Goal: Communication & Community: Answer question/provide support

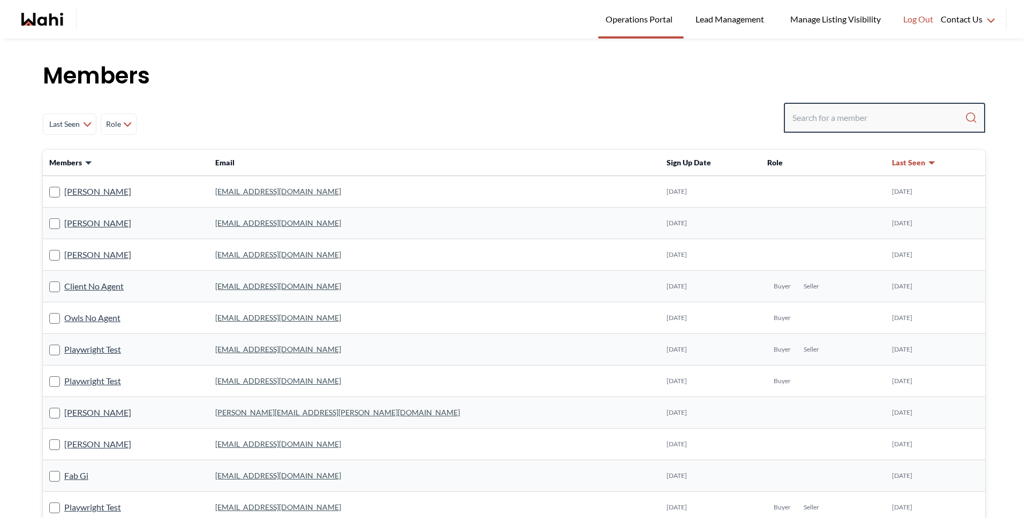
click at [897, 122] on input "Search input" at bounding box center [878, 117] width 172 height 19
type input "[PERSON_NAME]"
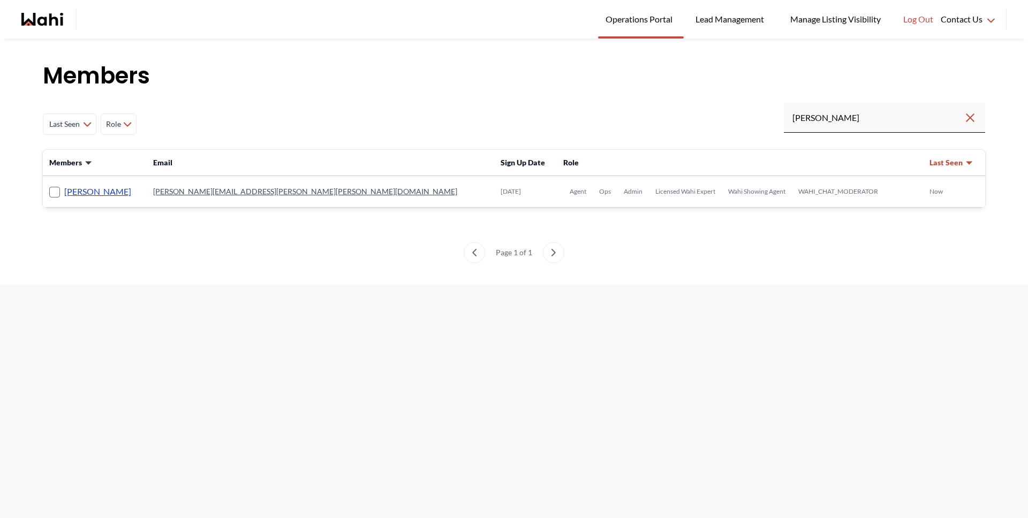
click at [108, 190] on link "[PERSON_NAME]" at bounding box center [97, 192] width 67 height 14
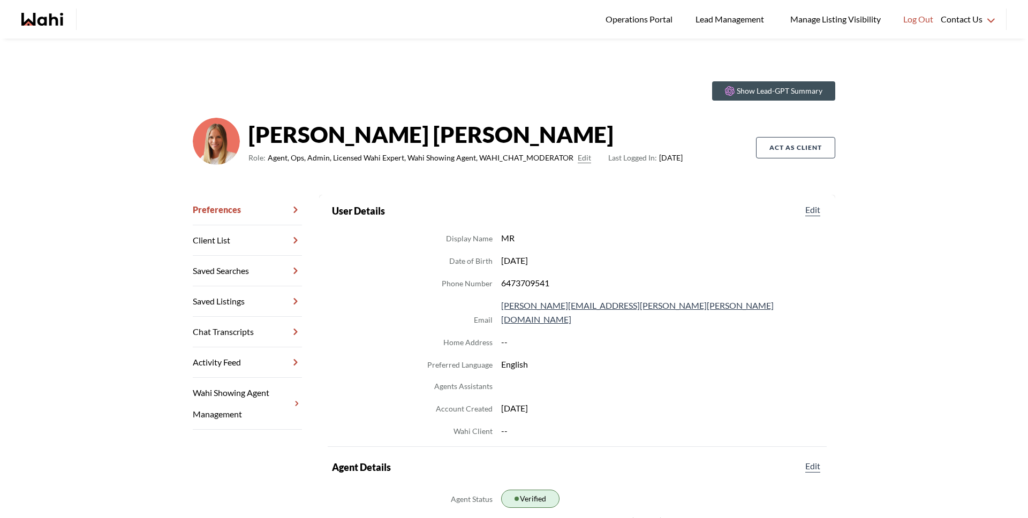
click at [226, 323] on link "Chat Transcripts" at bounding box center [247, 332] width 109 height 31
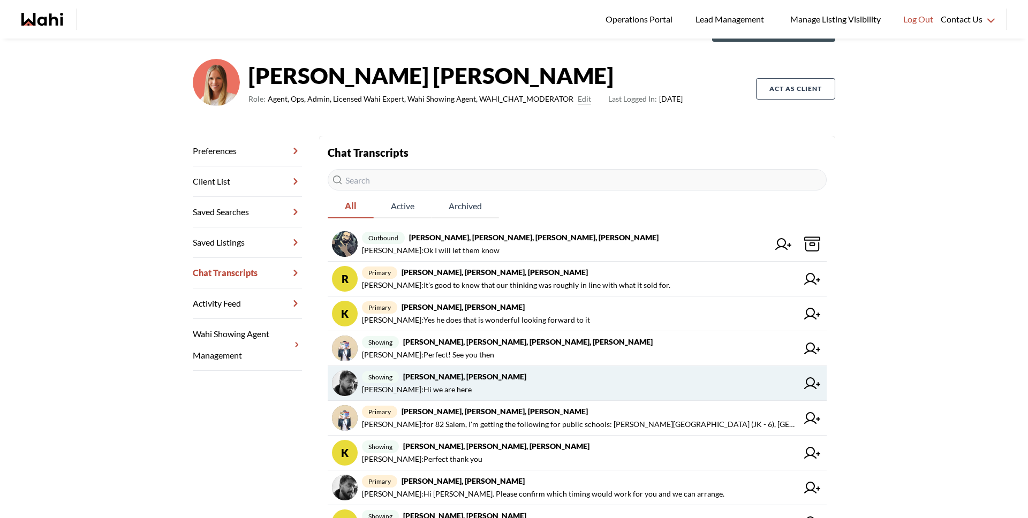
click at [526, 376] on span "showing [PERSON_NAME], [PERSON_NAME]" at bounding box center [580, 377] width 436 height 13
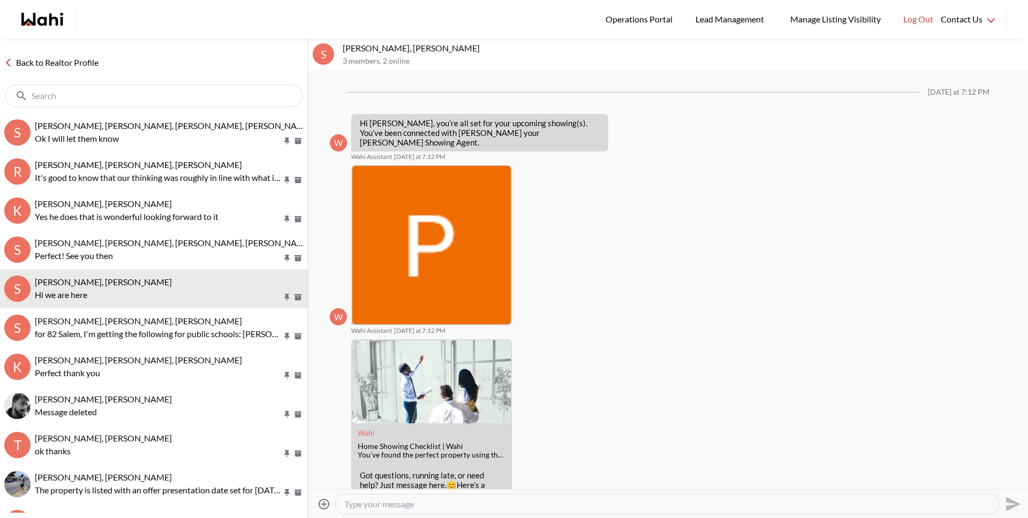
scroll to position [851, 0]
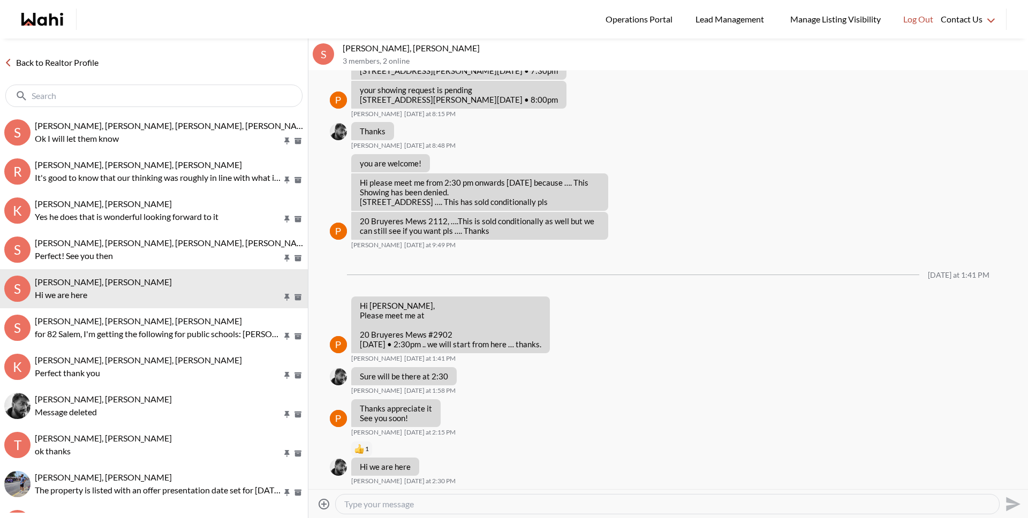
click at [70, 63] on link "Back to Realtor Profile" at bounding box center [51, 63] width 103 height 14
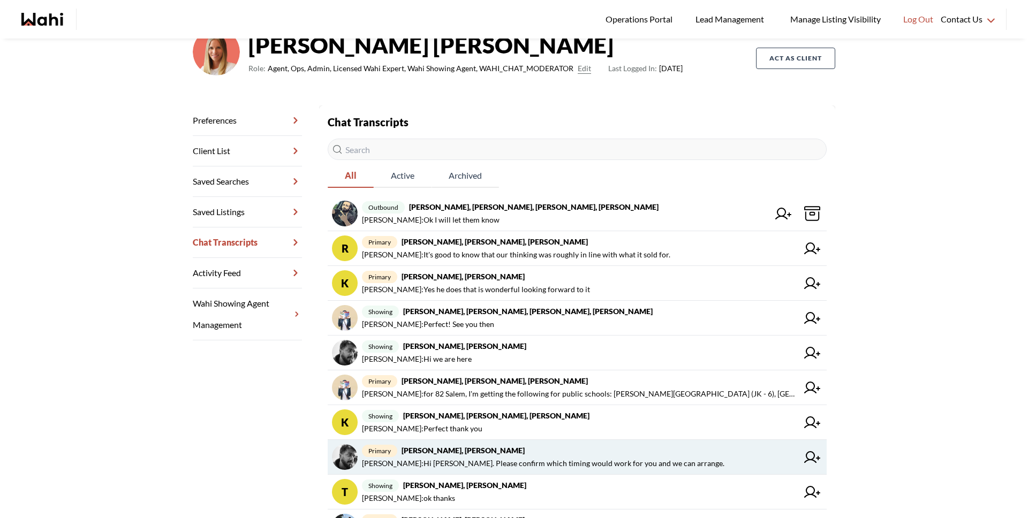
click at [550, 449] on span "primary Sourav Singh, Michelle" at bounding box center [580, 450] width 436 height 13
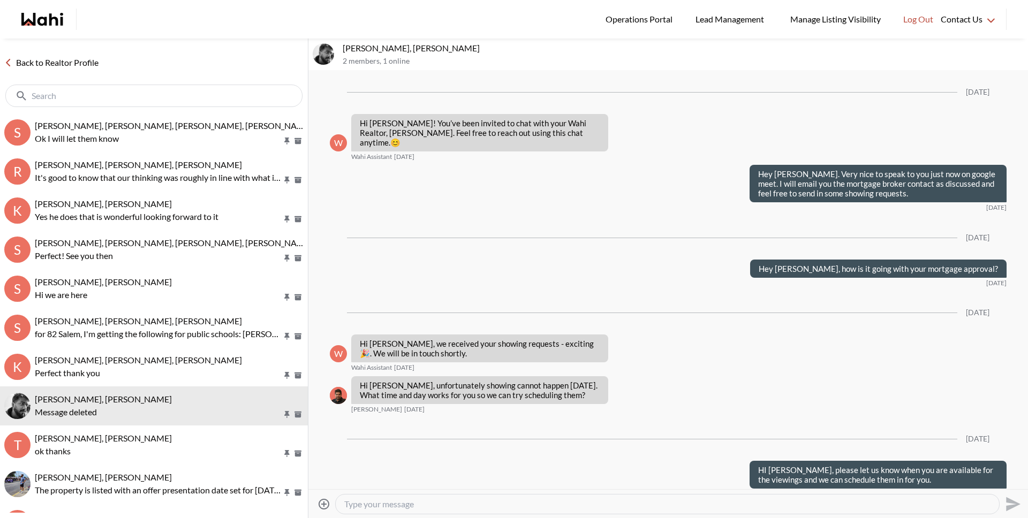
scroll to position [713, 0]
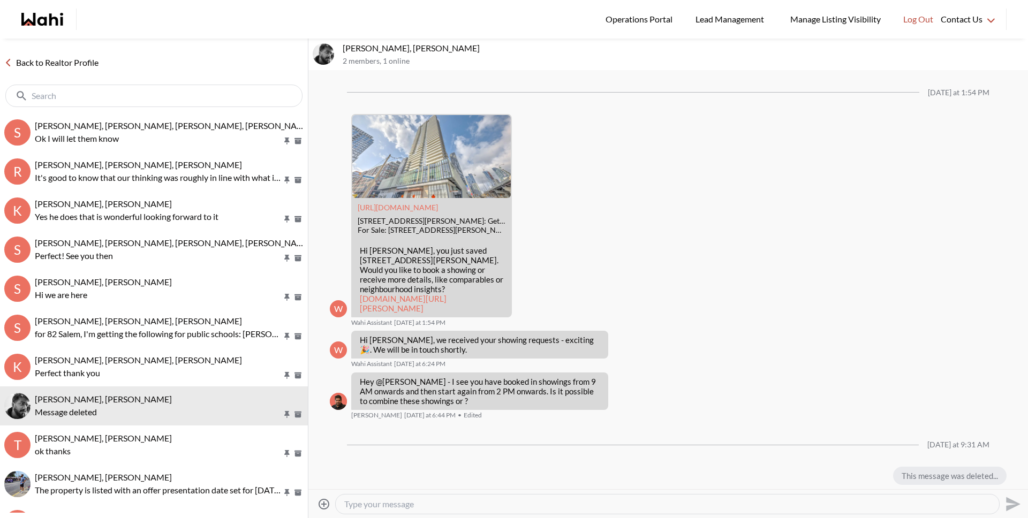
click at [535, 506] on textarea "Type your message" at bounding box center [667, 504] width 646 height 11
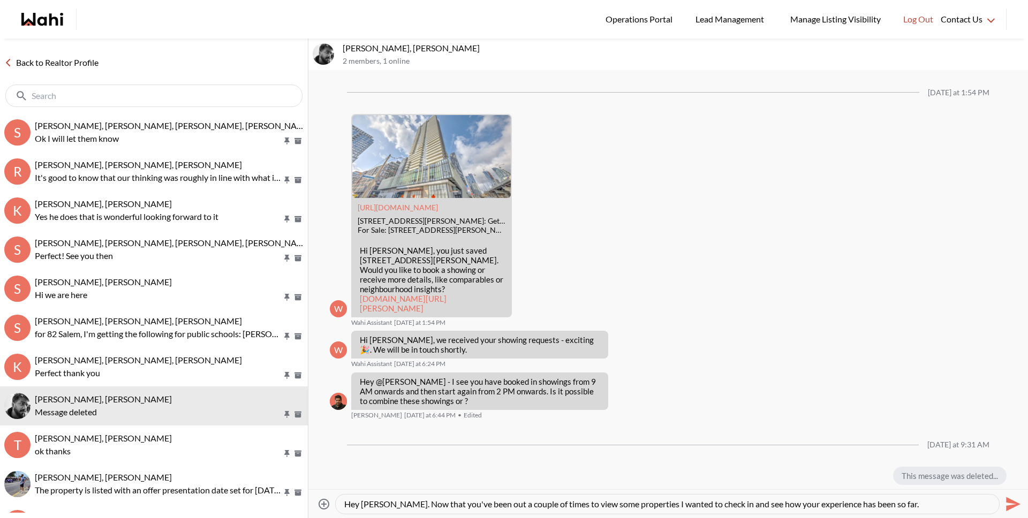
type textarea "Hey Sourav. Now that you've been out a couple of times to view some properties …"
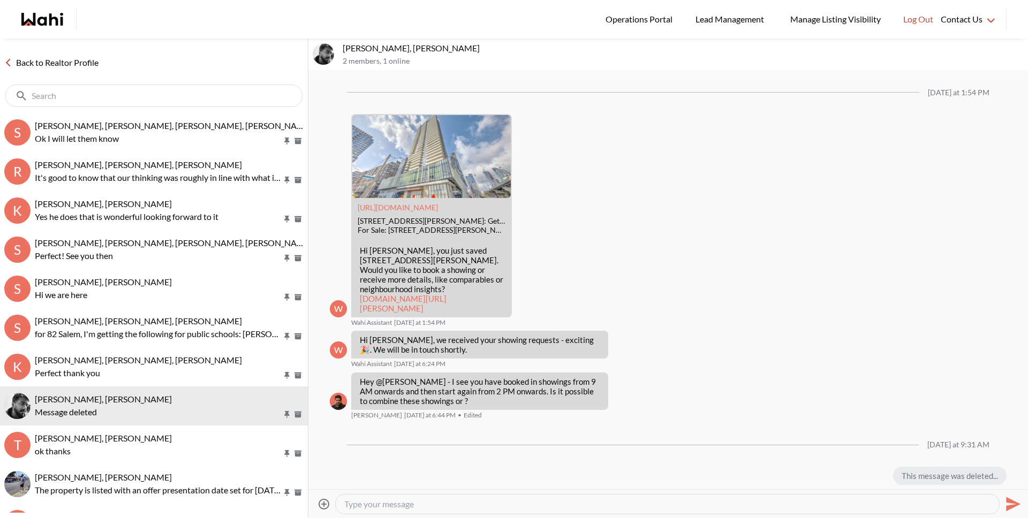
scroll to position [808, 0]
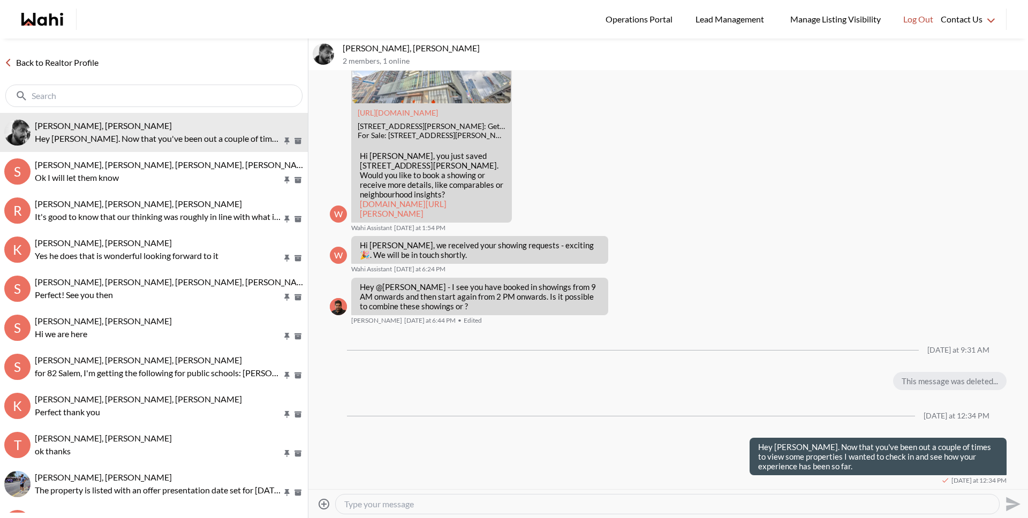
click at [398, 504] on textarea "Type your message" at bounding box center [667, 504] width 646 height 11
type textarea "I also heard you got a pre approval with Andrea so that's great news"
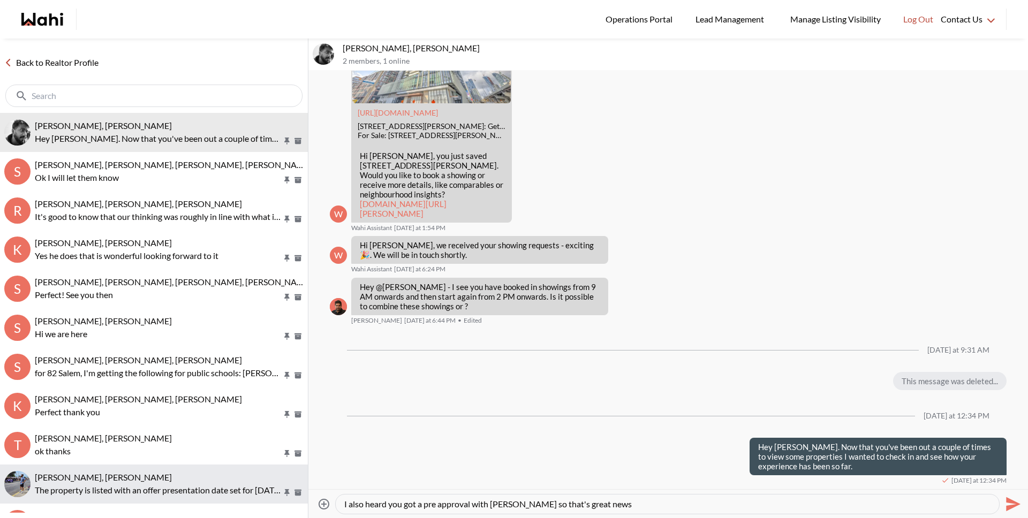
drag, startPoint x: 609, startPoint y: 509, endPoint x: 252, endPoint y: 503, distance: 357.7
click at [252, 503] on div "Back to Realtor Profile Sourav Singh, Michelle Hey Sourav. Now that you've been…" at bounding box center [514, 279] width 1028 height 480
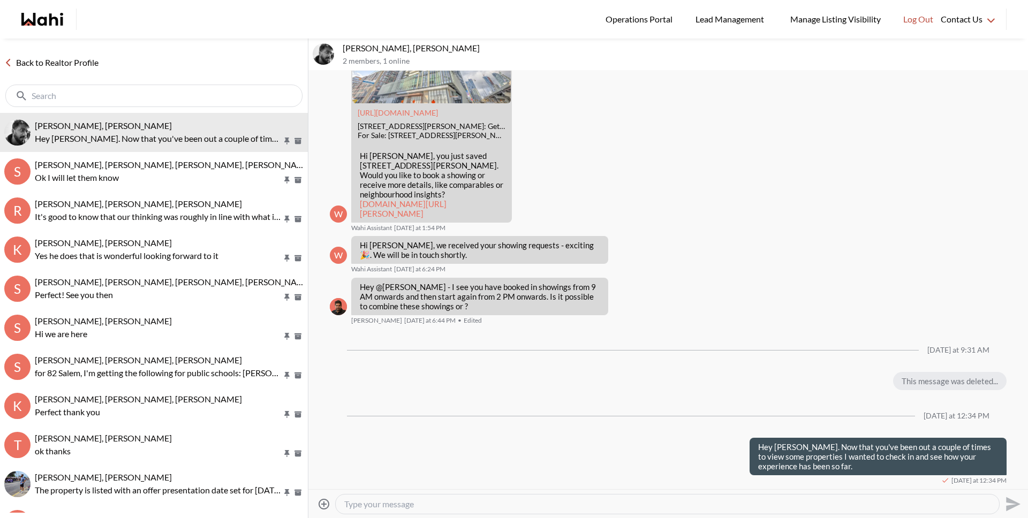
click at [240, 95] on input "text" at bounding box center [155, 95] width 247 height 11
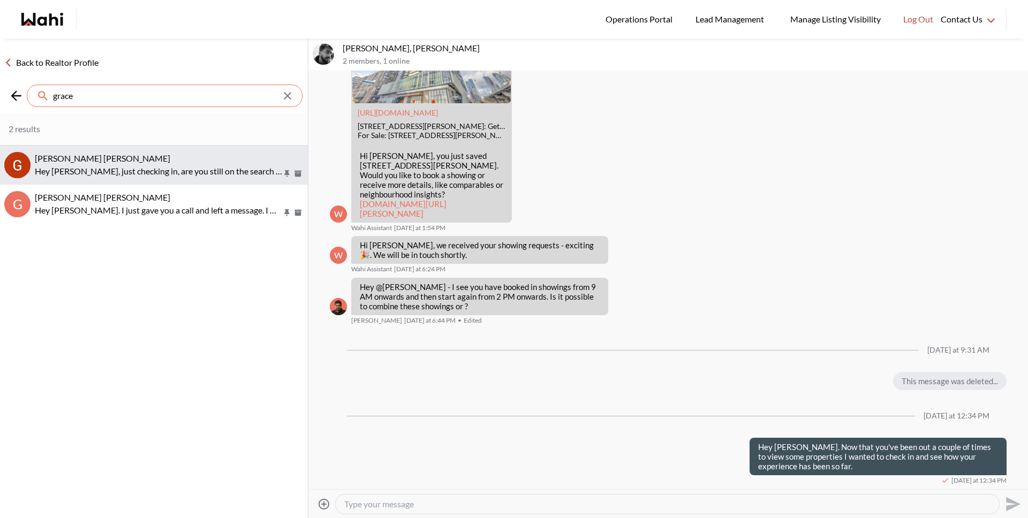
type input "grace"
click at [189, 161] on div "Grace Li, Michelle" at bounding box center [169, 158] width 269 height 11
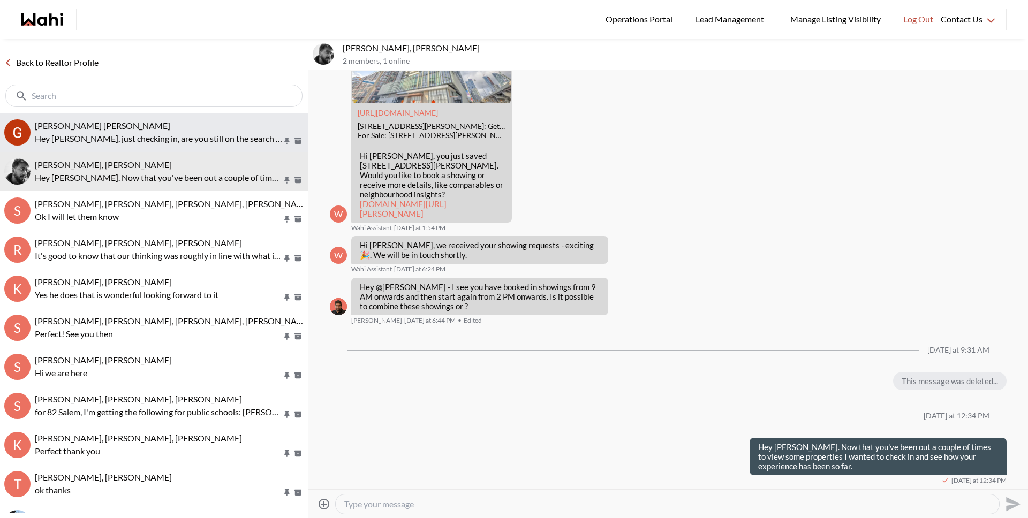
click at [202, 122] on div "Grace Li, Michelle" at bounding box center [169, 125] width 269 height 11
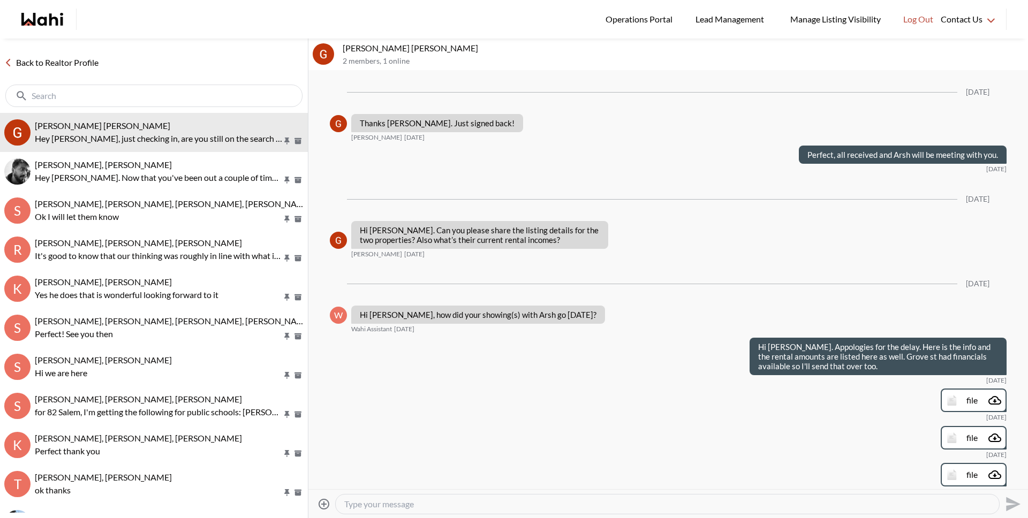
scroll to position [1596, 0]
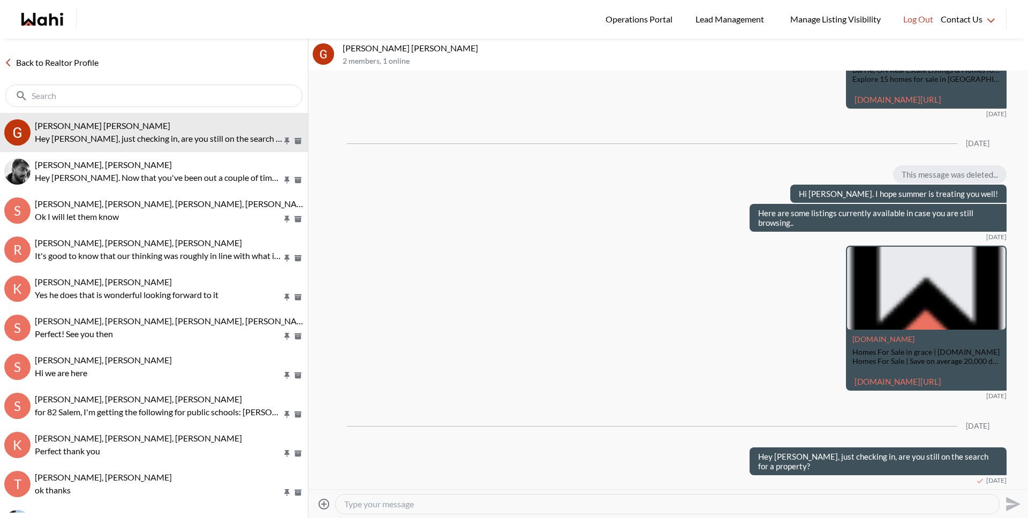
click at [395, 504] on textarea "Type your message" at bounding box center [667, 504] width 646 height 11
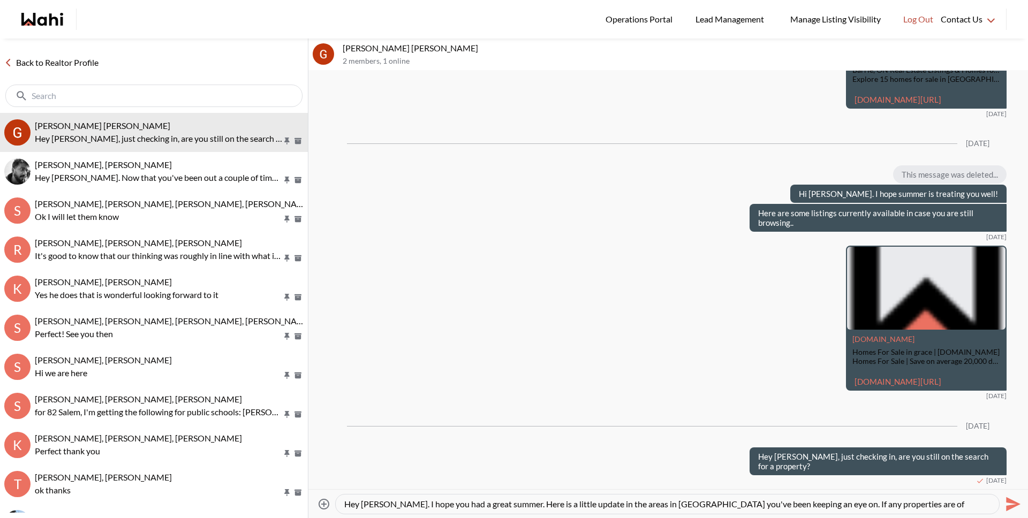
scroll to position [11, 0]
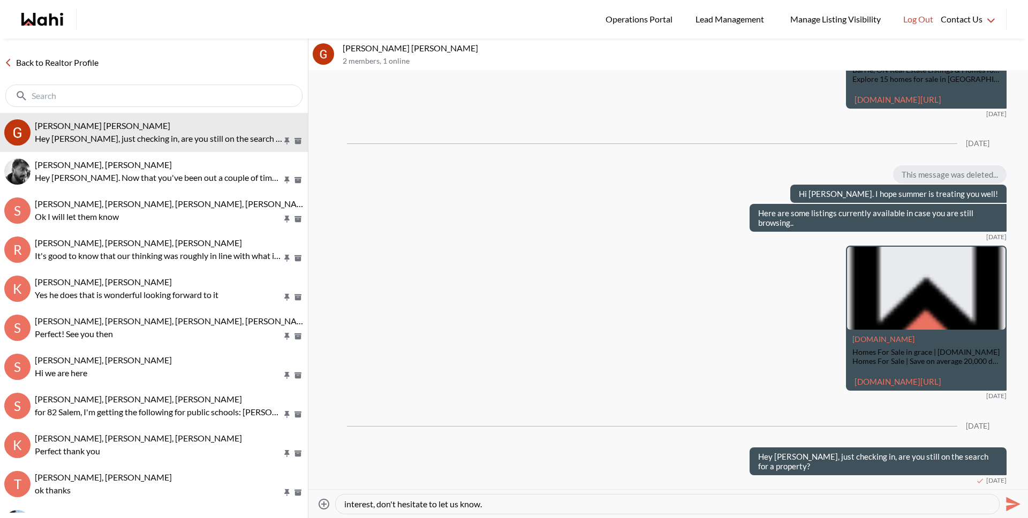
type textarea "Hey Grace. I hope you had a great summer. Here is a little update in the areas …"
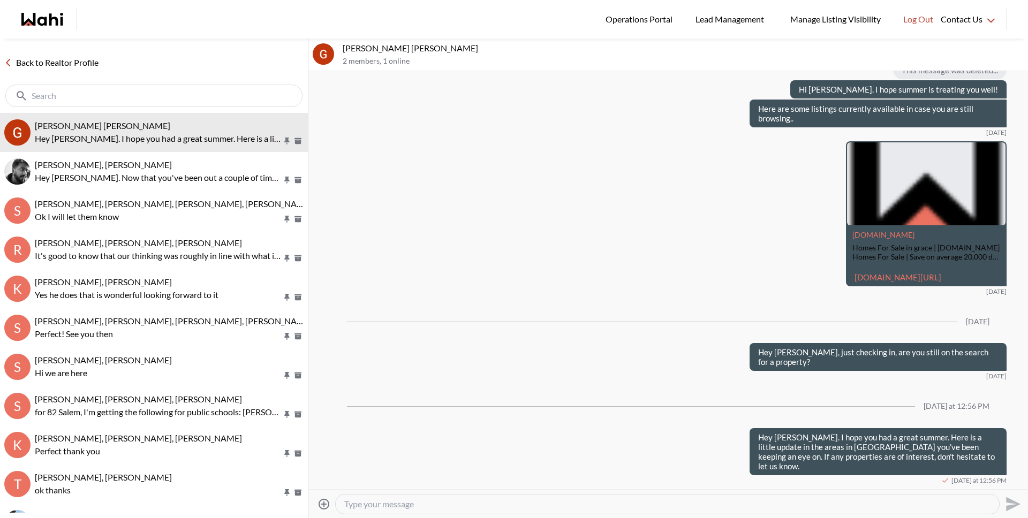
paste textarea "https://wahi.com/links/WgyKHKDg0lDp9xbYkTfwO"
type textarea "https://wahi.com/links/WgyKHKDg0lDp9xbYkTfwO"
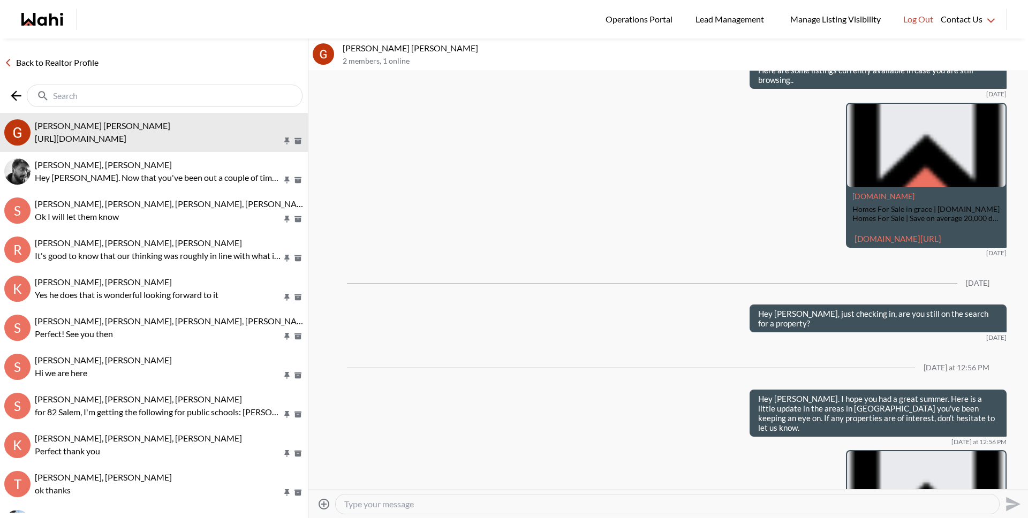
click at [223, 95] on input "text" at bounding box center [165, 95] width 225 height 11
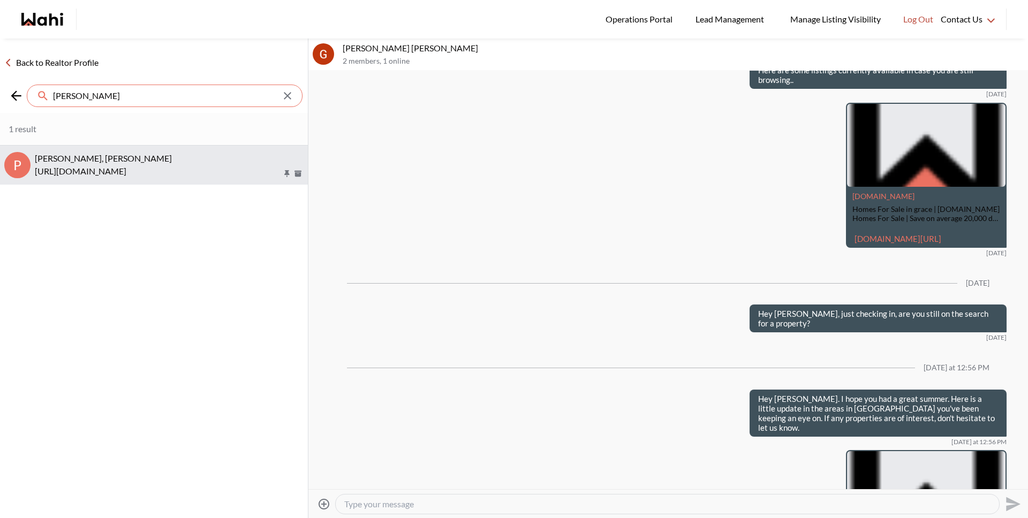
type input "prak"
click at [221, 167] on p "https://wahi.com/links/L5rSVXMXr7SGY0u0-vU99" at bounding box center [158, 171] width 247 height 13
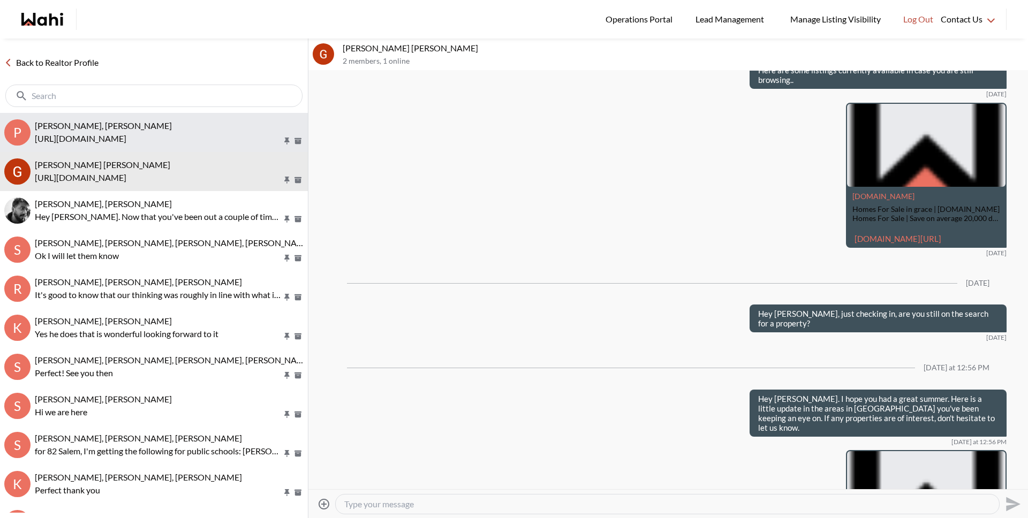
click at [189, 133] on p "https://wahi.com/links/L5rSVXMXr7SGY0u0-vU99" at bounding box center [158, 138] width 247 height 13
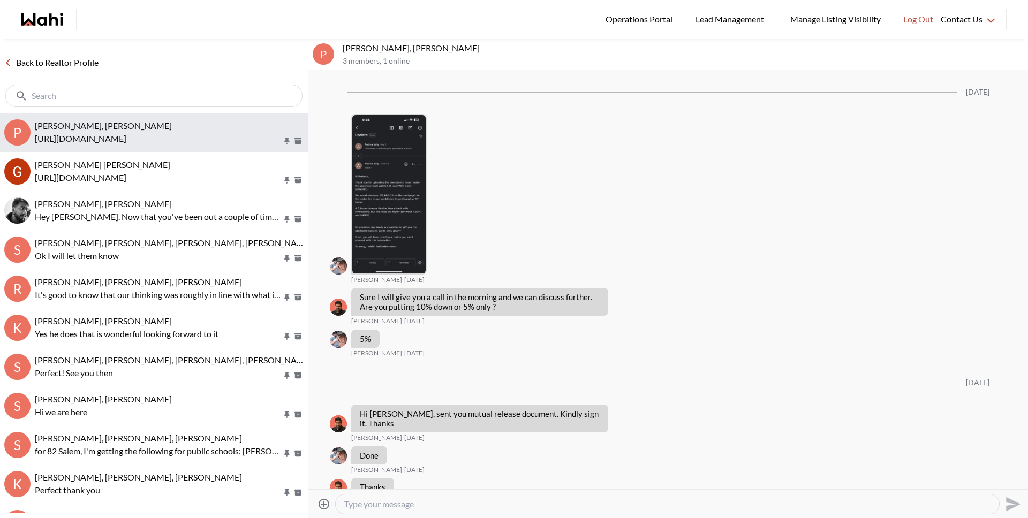
scroll to position [1168, 0]
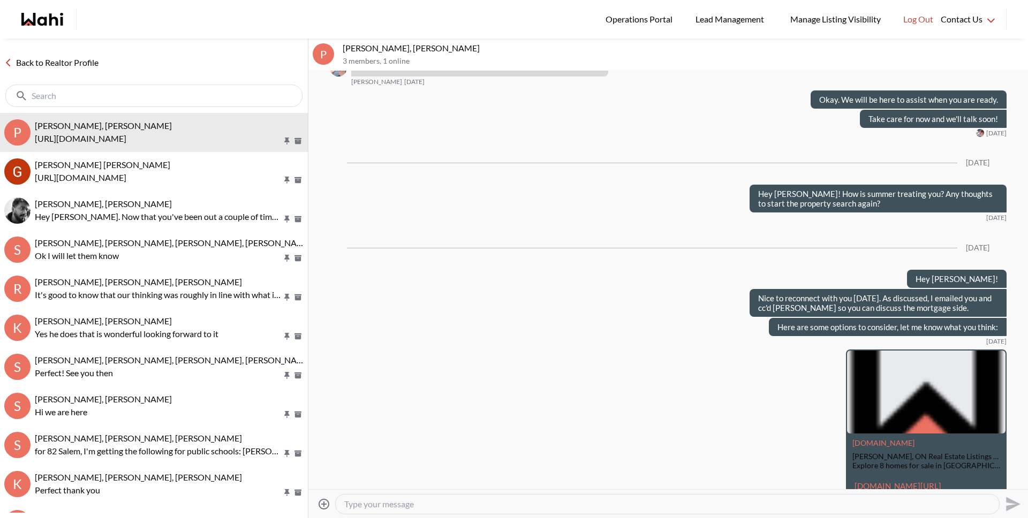
click at [553, 507] on textarea "Type your message" at bounding box center [667, 504] width 646 height 11
type textarea "Hey Prakash, checking in on you. Are you still considering a purchase soon?"
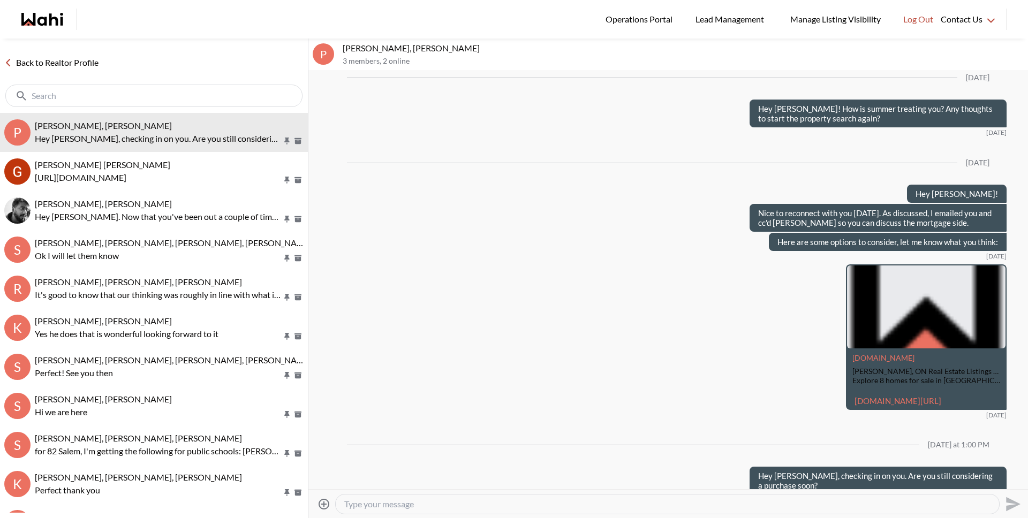
click at [111, 95] on input "text" at bounding box center [155, 95] width 247 height 11
type input "r"
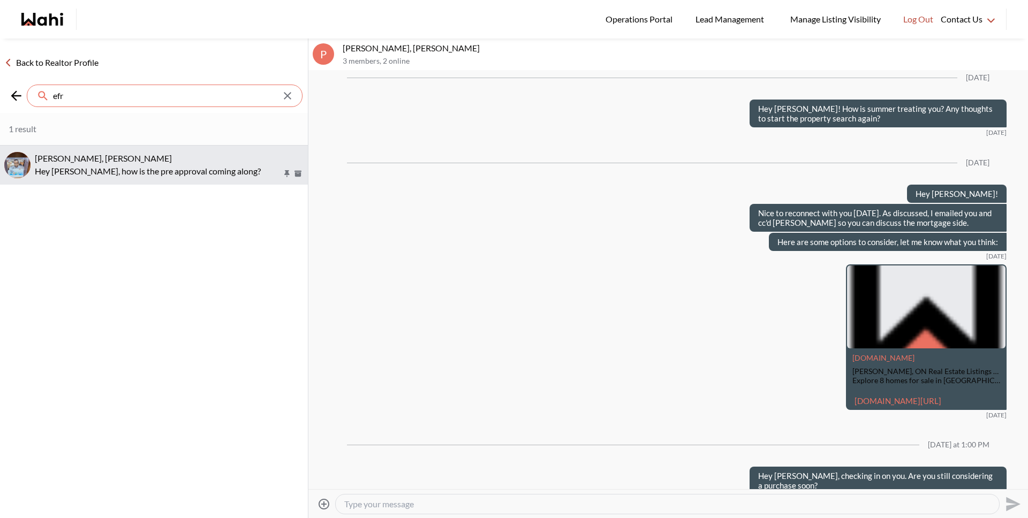
type input "efr"
click at [120, 158] on span "Efrem Abraham, Michelle" at bounding box center [103, 158] width 137 height 10
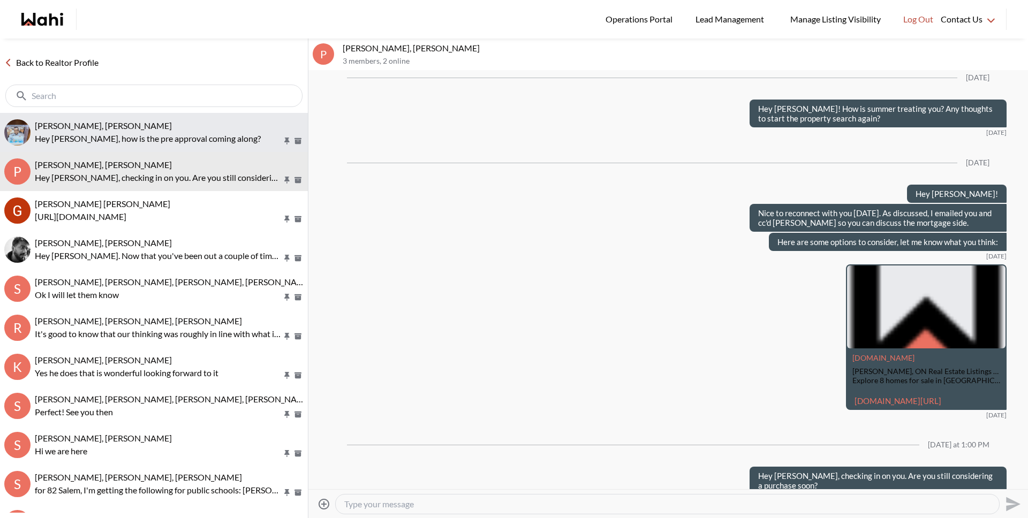
click at [118, 136] on p "Hey Efrem, how is the pre approval coming along?" at bounding box center [158, 138] width 247 height 13
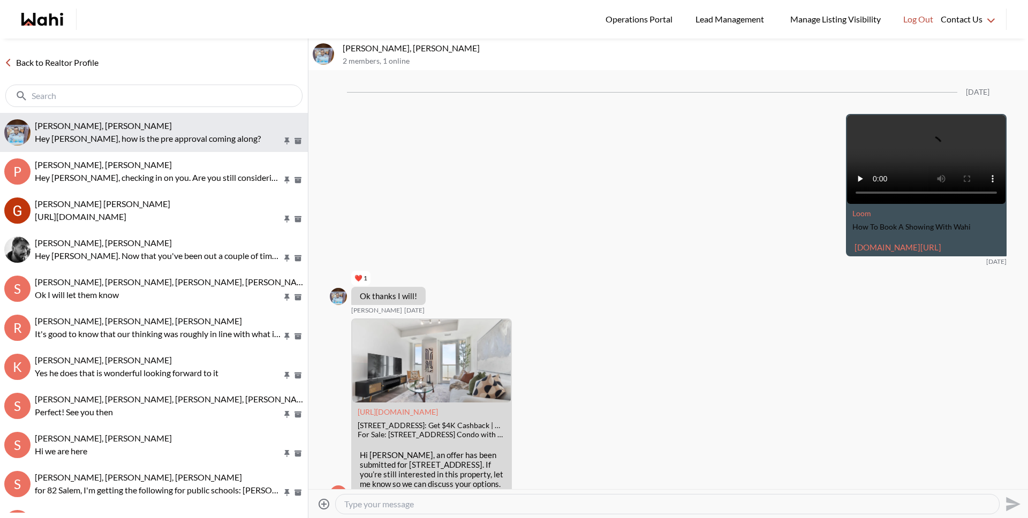
scroll to position [2143, 0]
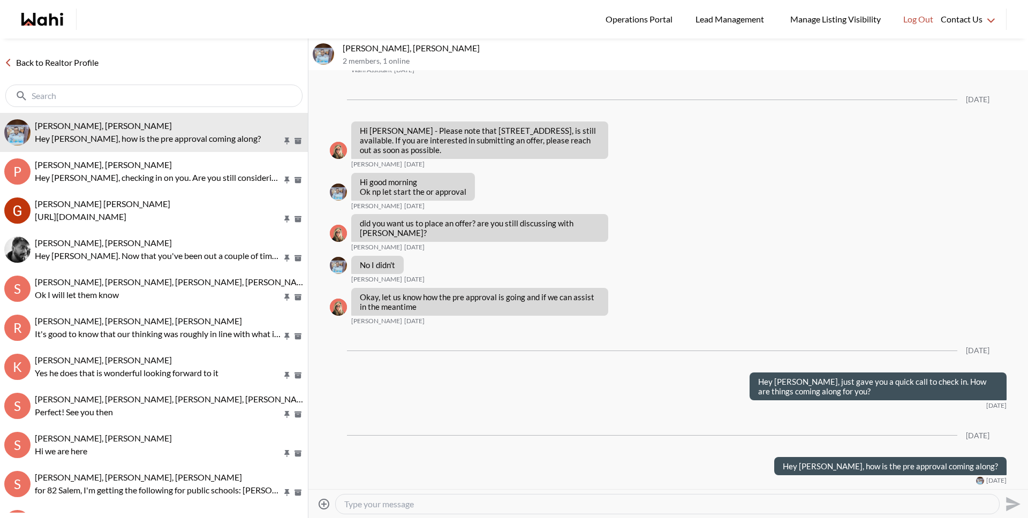
click at [577, 505] on textarea "Type your message" at bounding box center [667, 504] width 646 height 11
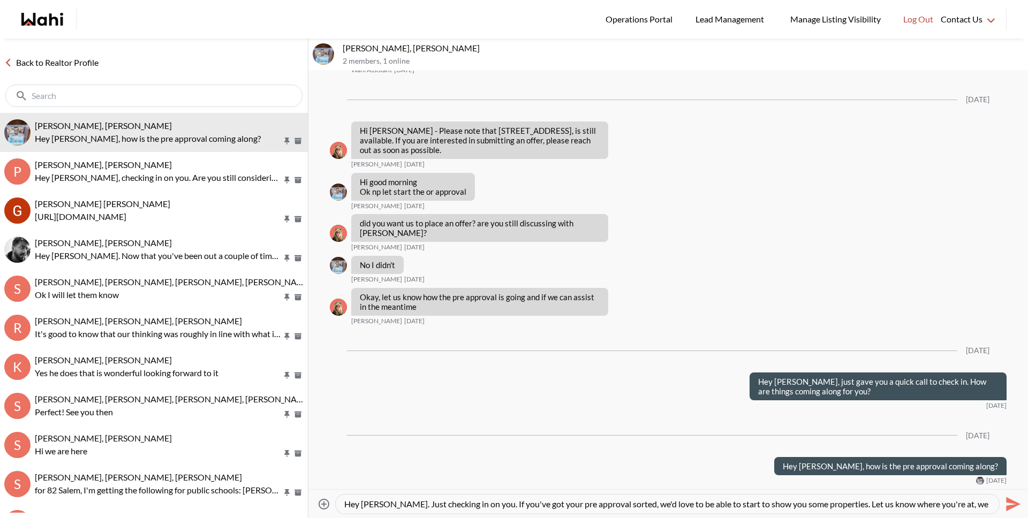
scroll to position [11, 0]
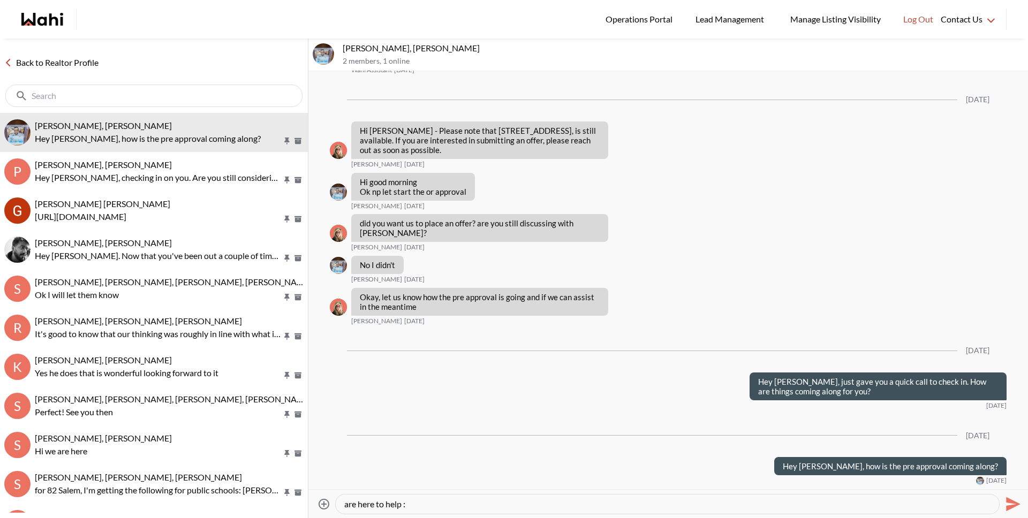
type textarea "Hey Efrem. Just checking in on you. If you've got your pre approval sorted, we'…"
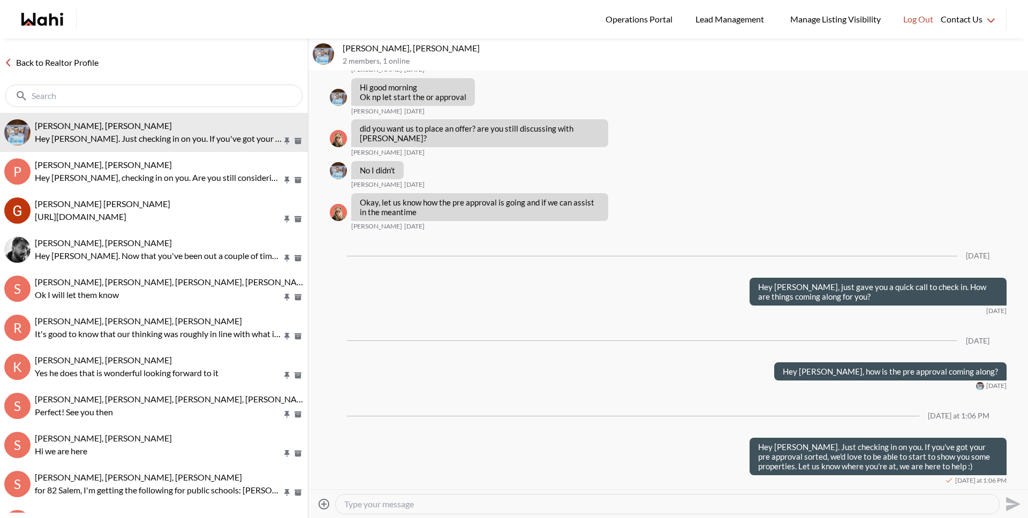
click at [58, 58] on link "Back to Realtor Profile" at bounding box center [51, 63] width 103 height 14
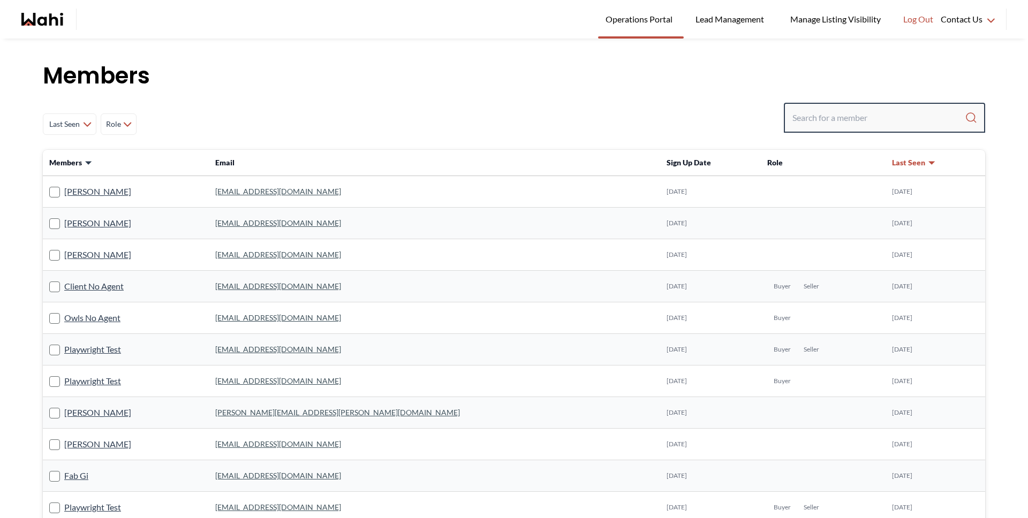
click at [832, 114] on input "Search input" at bounding box center [878, 117] width 172 height 19
type input "[PERSON_NAME]"
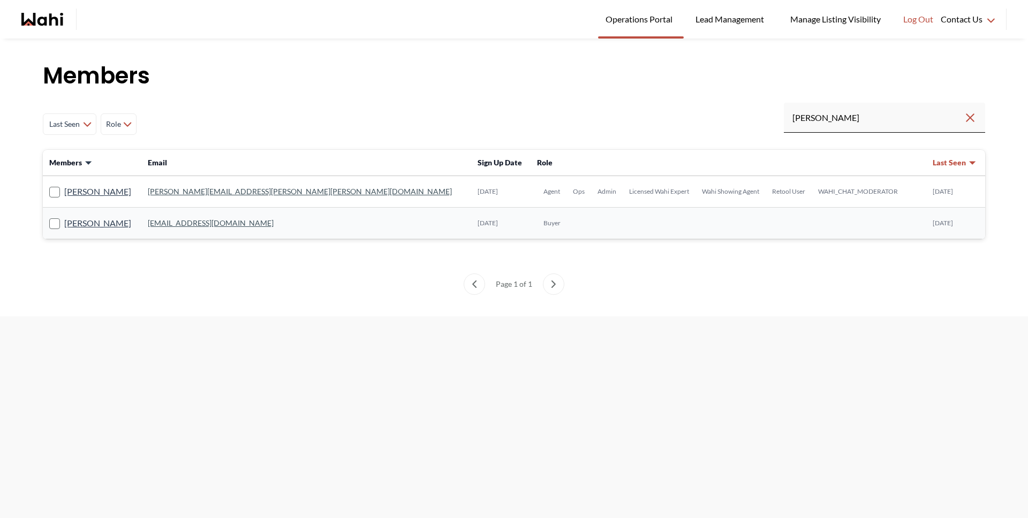
click at [101, 199] on td "[PERSON_NAME]" at bounding box center [92, 192] width 99 height 32
click at [96, 191] on link "[PERSON_NAME]" at bounding box center [97, 192] width 67 height 14
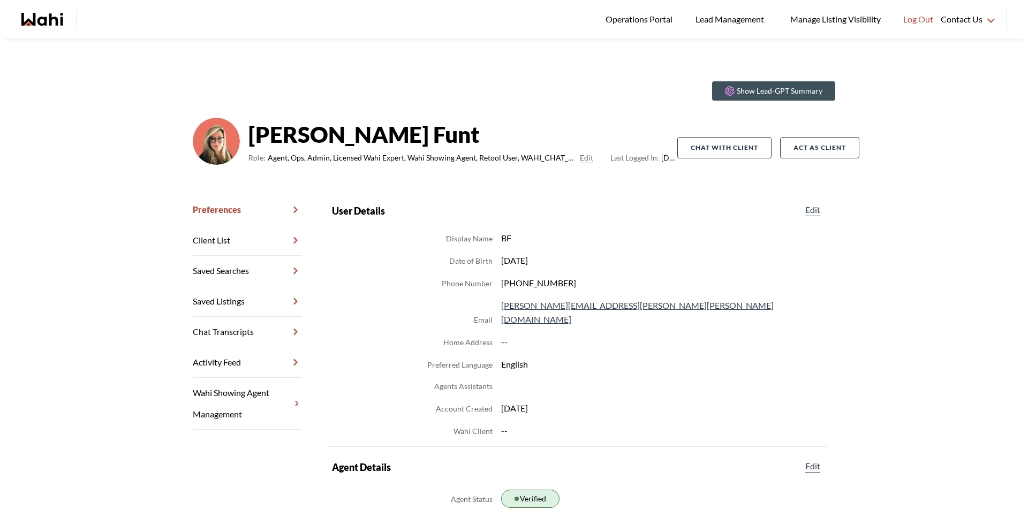
click at [262, 325] on link "Chat Transcripts" at bounding box center [247, 332] width 109 height 31
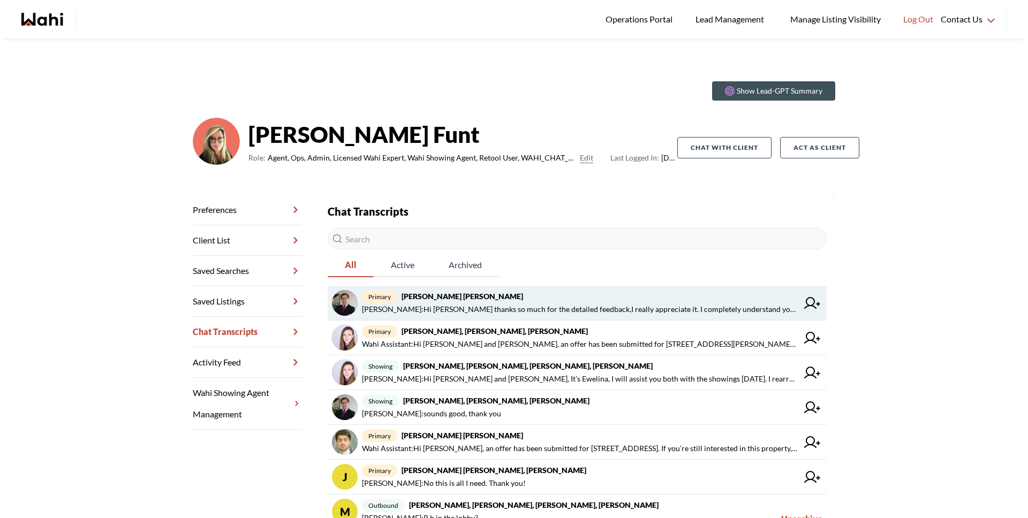
click at [484, 307] on span "[PERSON_NAME] : Hi [PERSON_NAME] thanks so much for the detailed feedback,I rea…" at bounding box center [580, 309] width 436 height 13
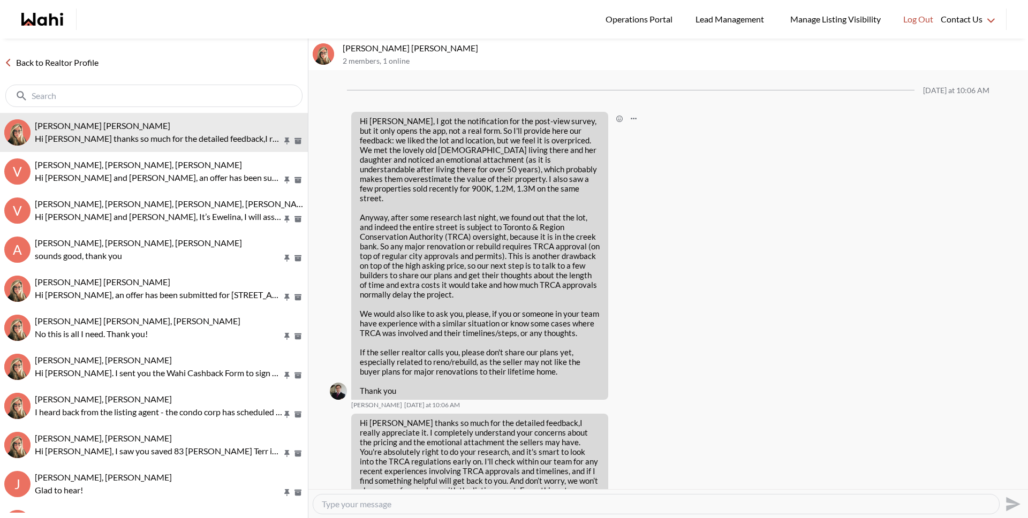
scroll to position [258, 0]
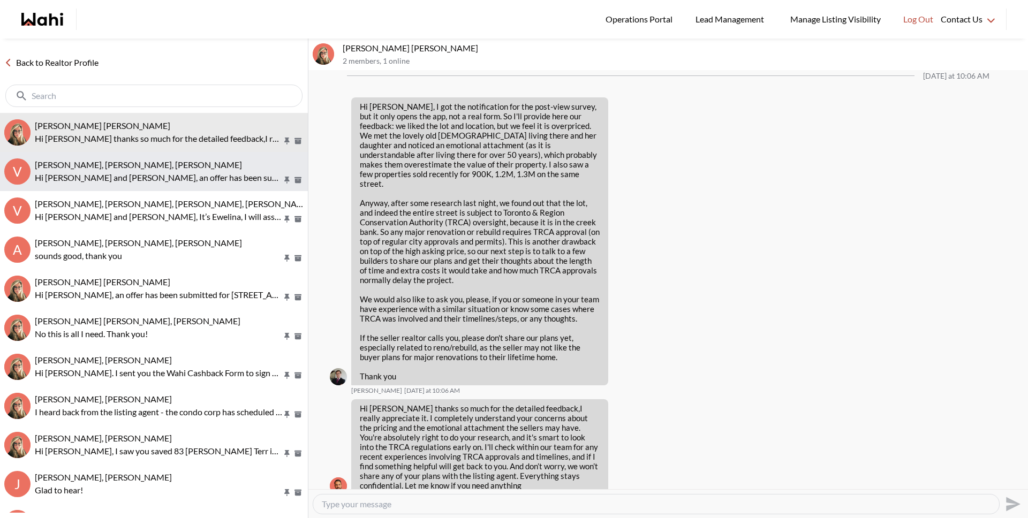
click at [90, 162] on span "[PERSON_NAME], [PERSON_NAME], [PERSON_NAME]" at bounding box center [138, 165] width 207 height 10
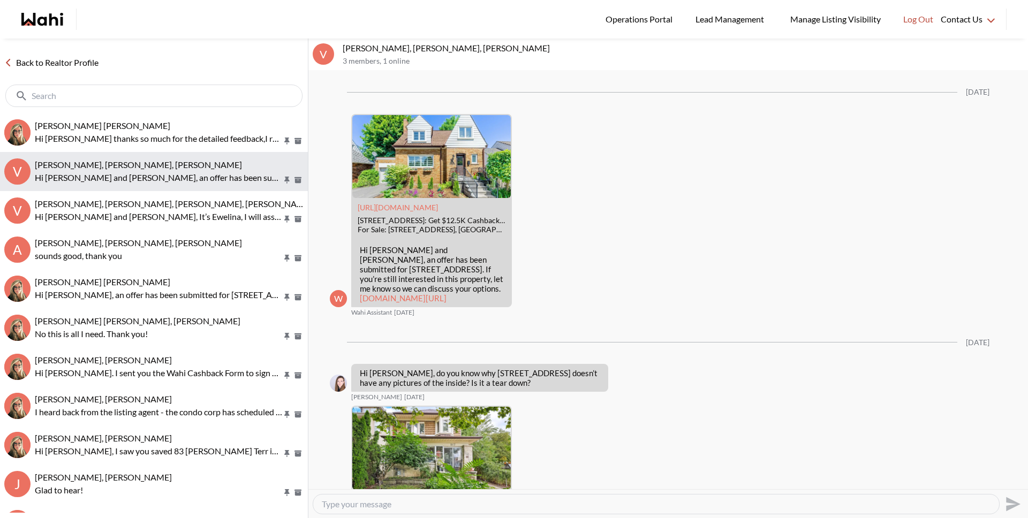
scroll to position [1558, 0]
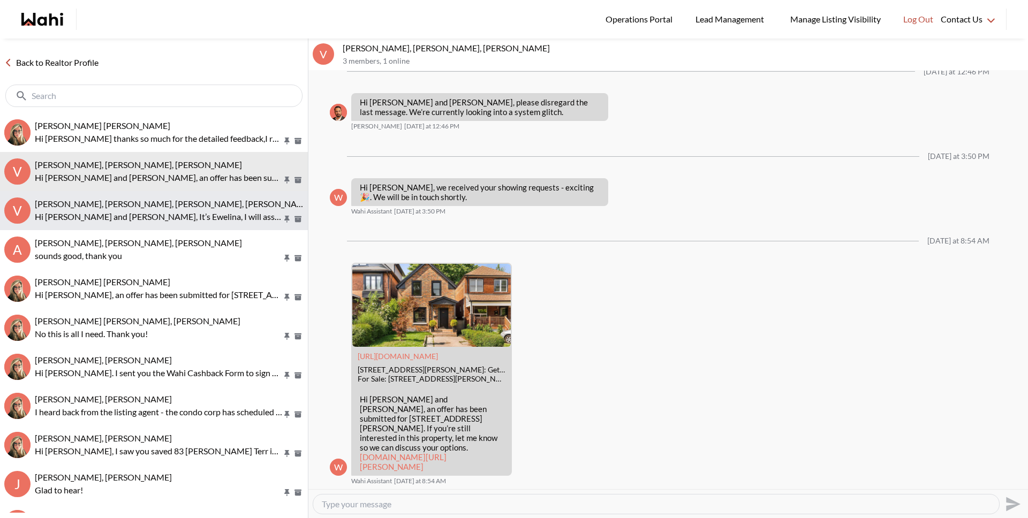
click at [139, 202] on span "[PERSON_NAME], [PERSON_NAME], [PERSON_NAME], [PERSON_NAME]" at bounding box center [173, 204] width 277 height 10
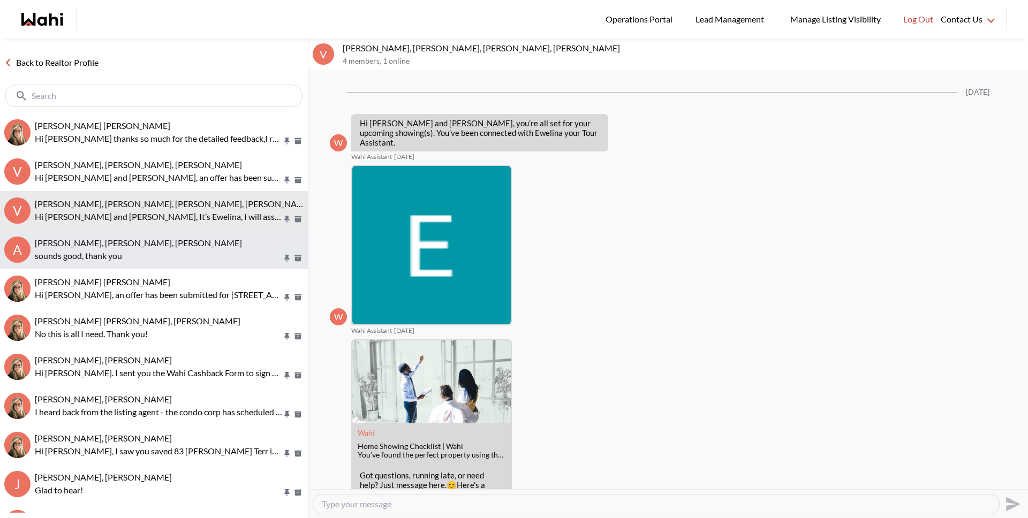
scroll to position [483, 0]
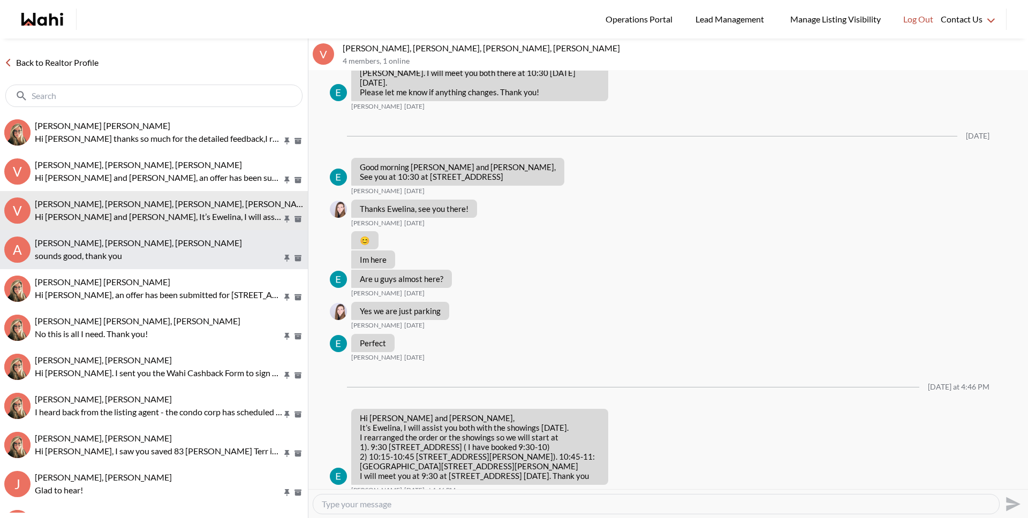
click at [145, 246] on span "[PERSON_NAME], [PERSON_NAME], [PERSON_NAME]" at bounding box center [138, 243] width 207 height 10
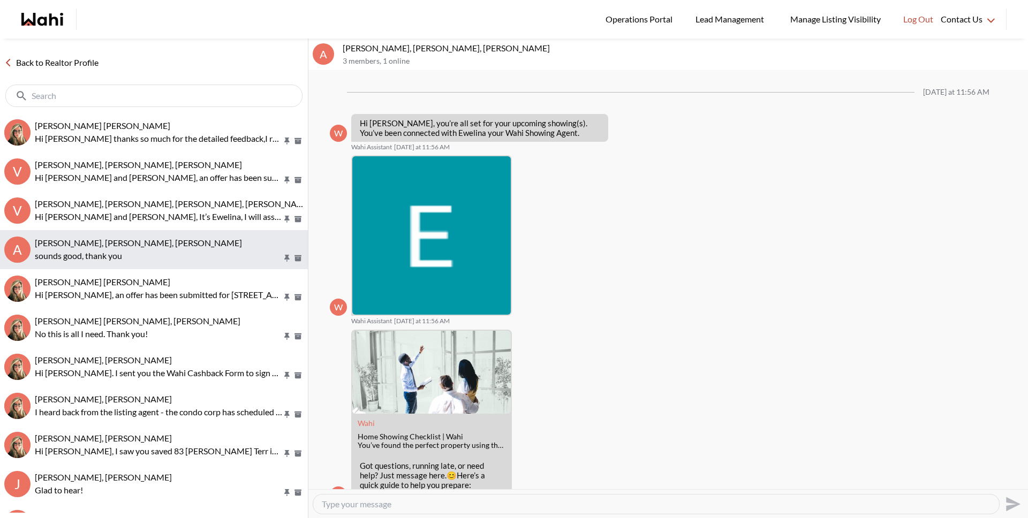
scroll to position [121, 0]
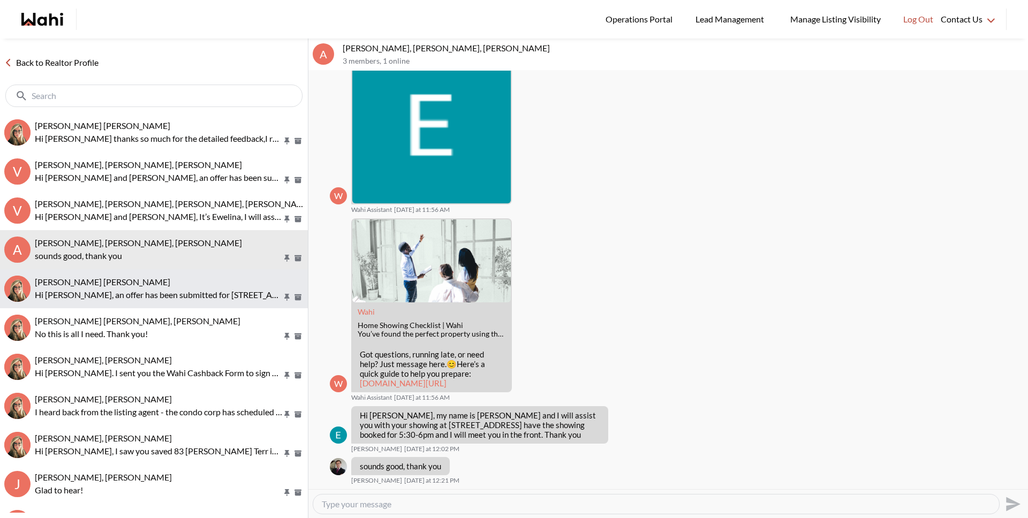
click at [142, 270] on button "[PERSON_NAME] [PERSON_NAME] Hi [PERSON_NAME], an offer has been submitted for […" at bounding box center [154, 288] width 308 height 39
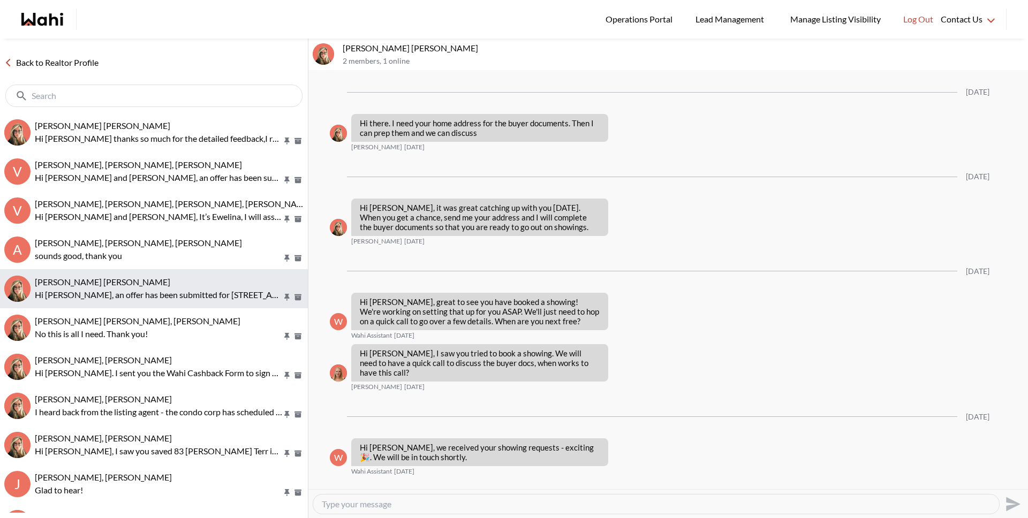
scroll to position [1472, 0]
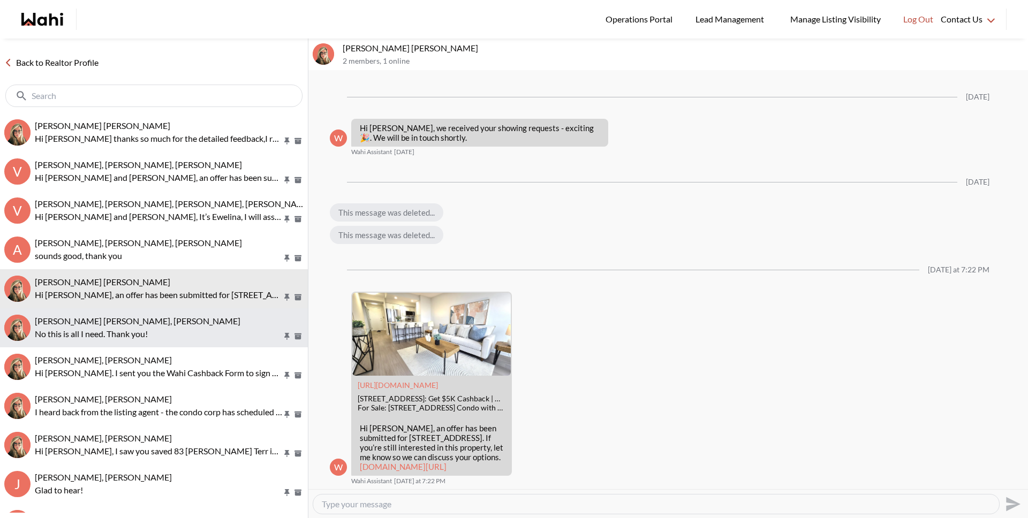
click at [138, 321] on div "[PERSON_NAME] [PERSON_NAME], [PERSON_NAME]" at bounding box center [169, 321] width 269 height 11
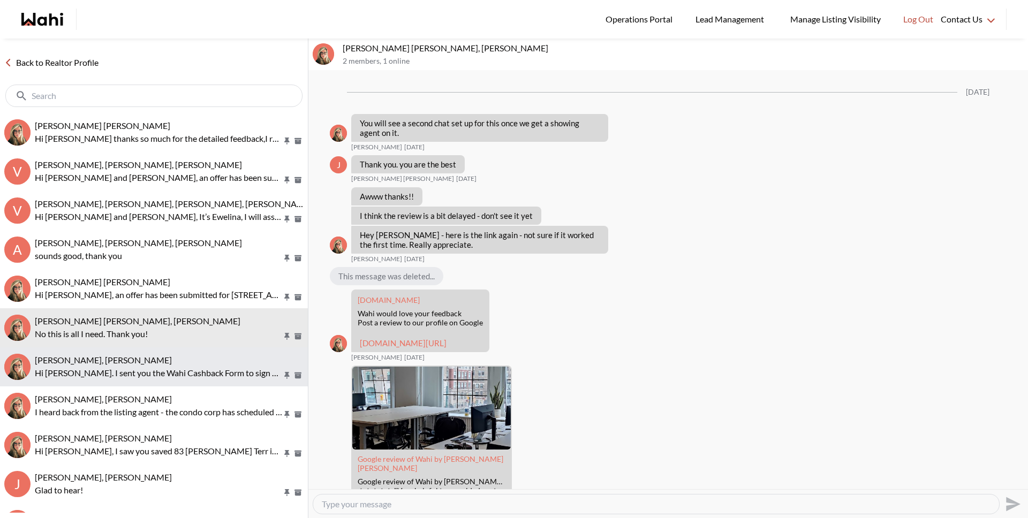
scroll to position [1008, 0]
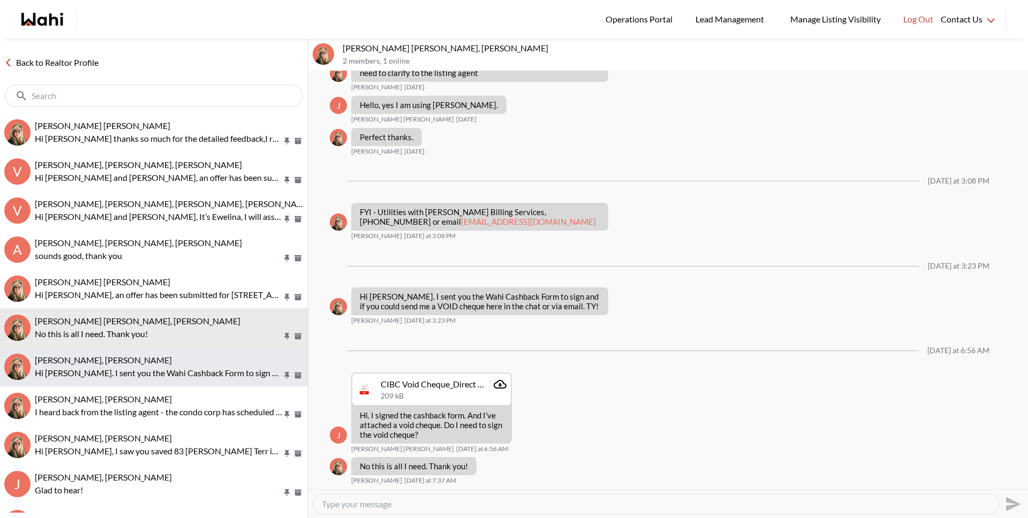
click at [138, 369] on p "Hi [PERSON_NAME]. I sent you the Wahi Cashback Form to sign and if you could se…" at bounding box center [158, 373] width 247 height 13
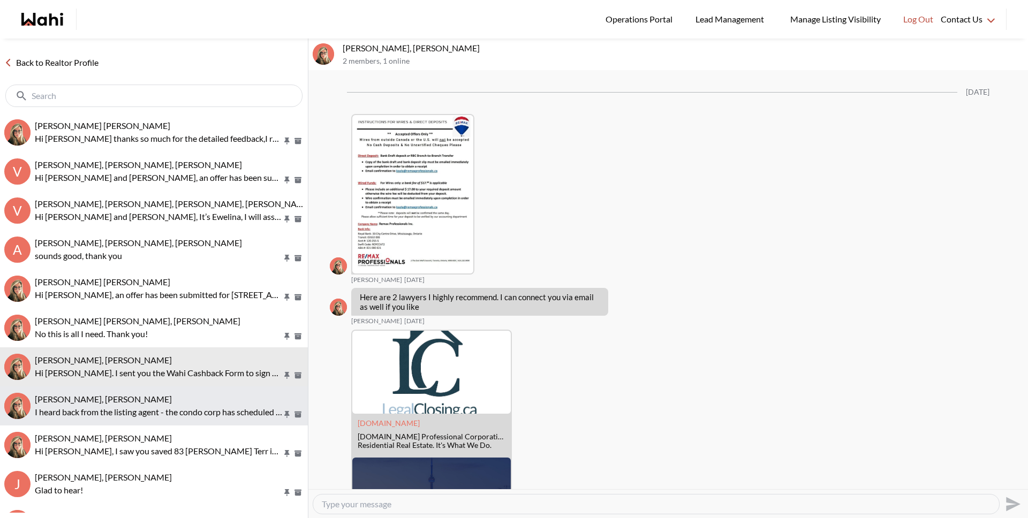
scroll to position [1867, 0]
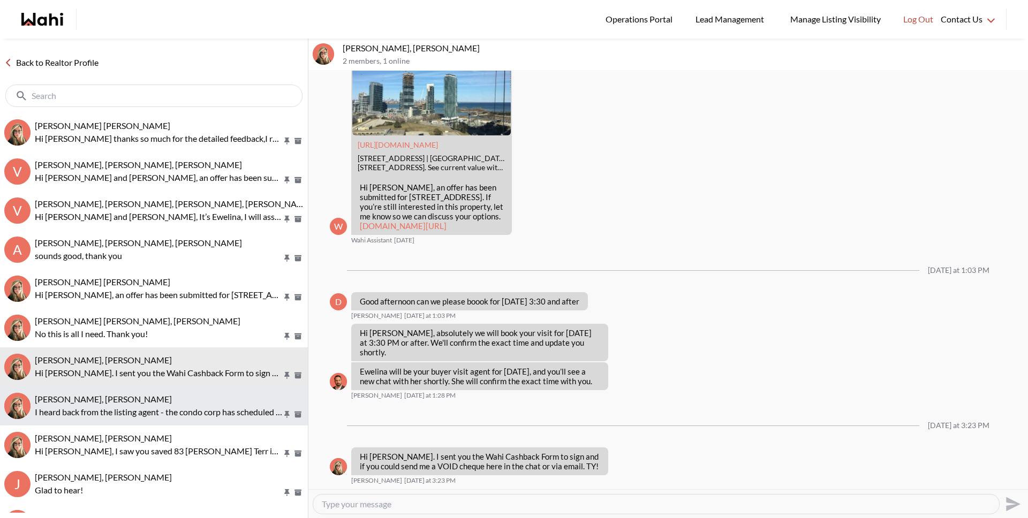
click at [141, 401] on div "[PERSON_NAME], [PERSON_NAME]" at bounding box center [169, 399] width 269 height 11
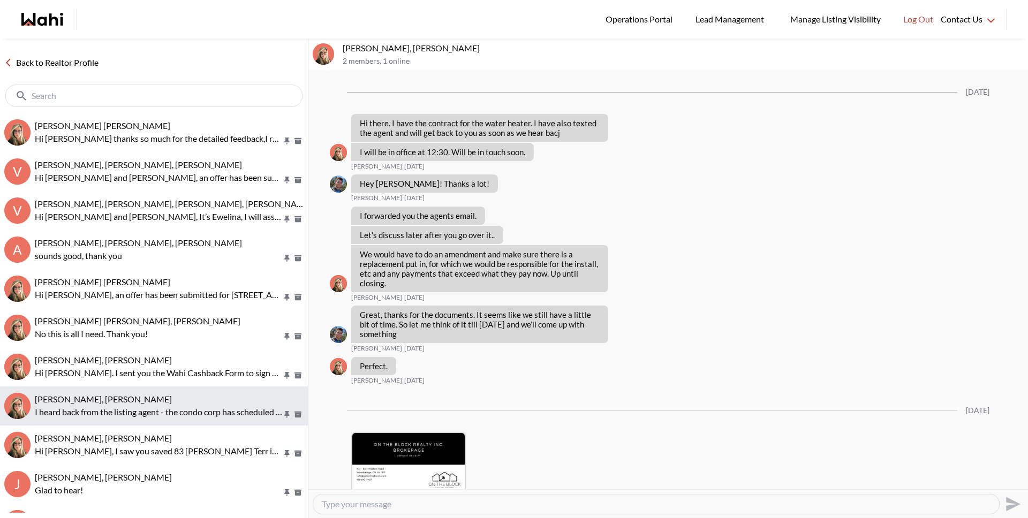
scroll to position [1730, 0]
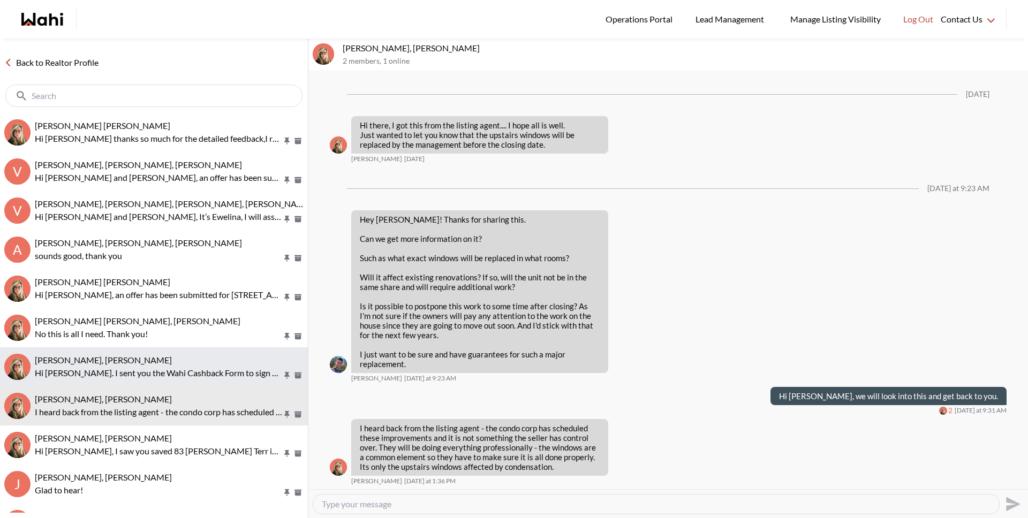
click at [141, 379] on p "Hi [PERSON_NAME]. I sent you the Wahi Cashback Form to sign and if you could se…" at bounding box center [158, 373] width 247 height 13
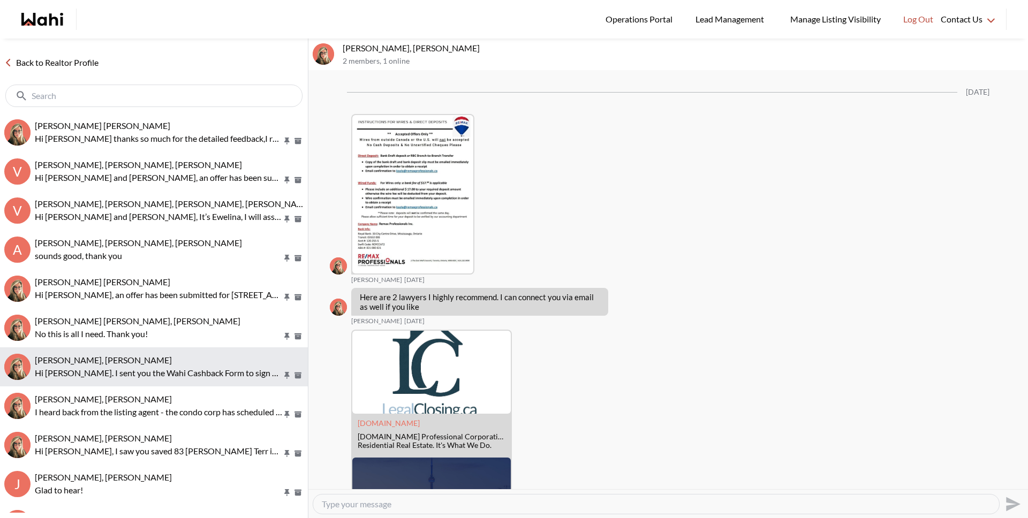
scroll to position [1867, 0]
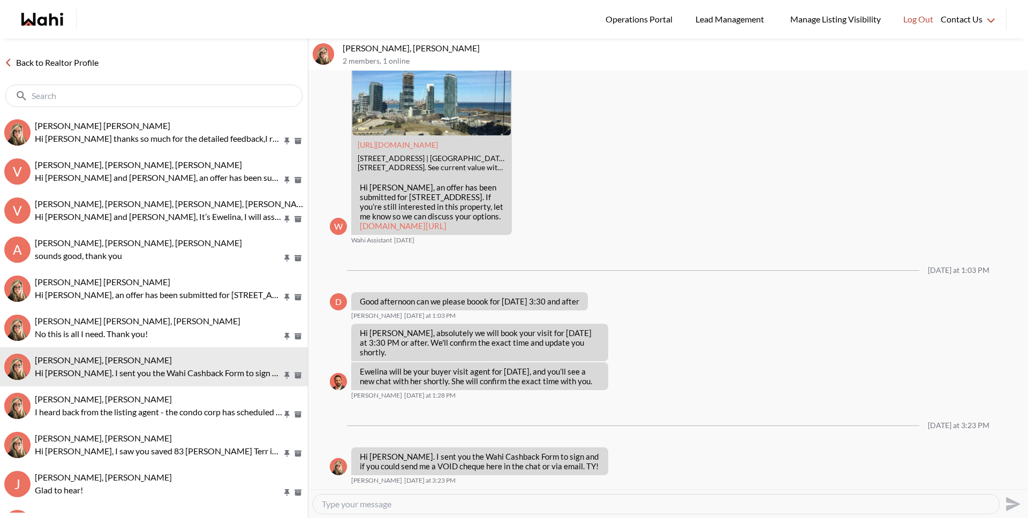
click at [63, 67] on link "Back to Realtor Profile" at bounding box center [51, 63] width 103 height 14
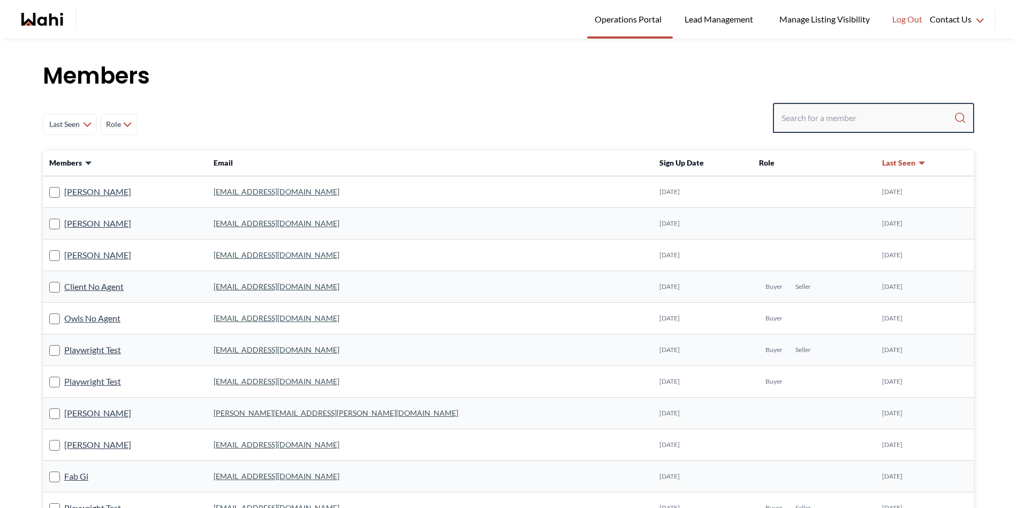
click at [789, 123] on input "Search input" at bounding box center [868, 117] width 172 height 19
paste input "white4purple@gmail.com"
type input "white4purple@gmail.com"
click at [866, 122] on input "Search input" at bounding box center [868, 117] width 172 height 19
paste input "livi.feradian@gmail.com"
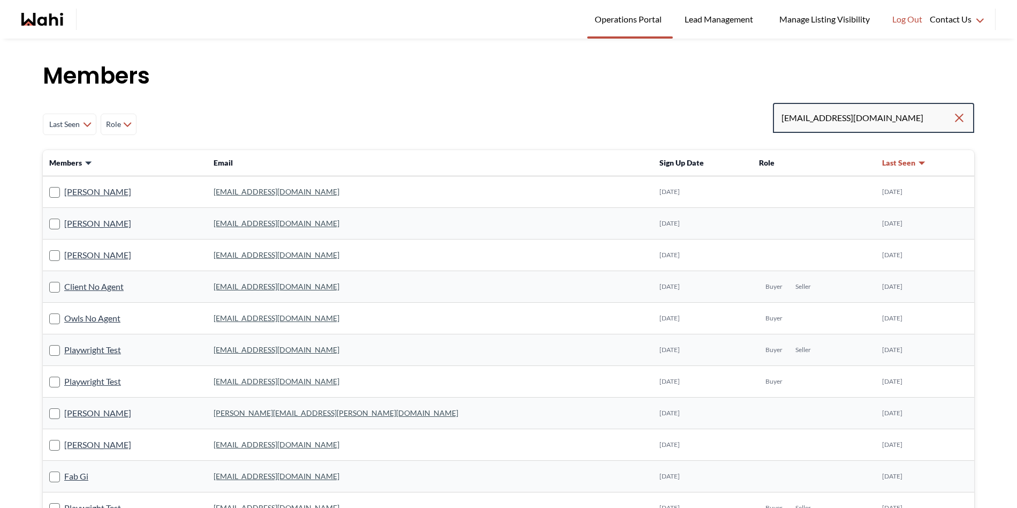
type input "livi.feradian@gmail.com"
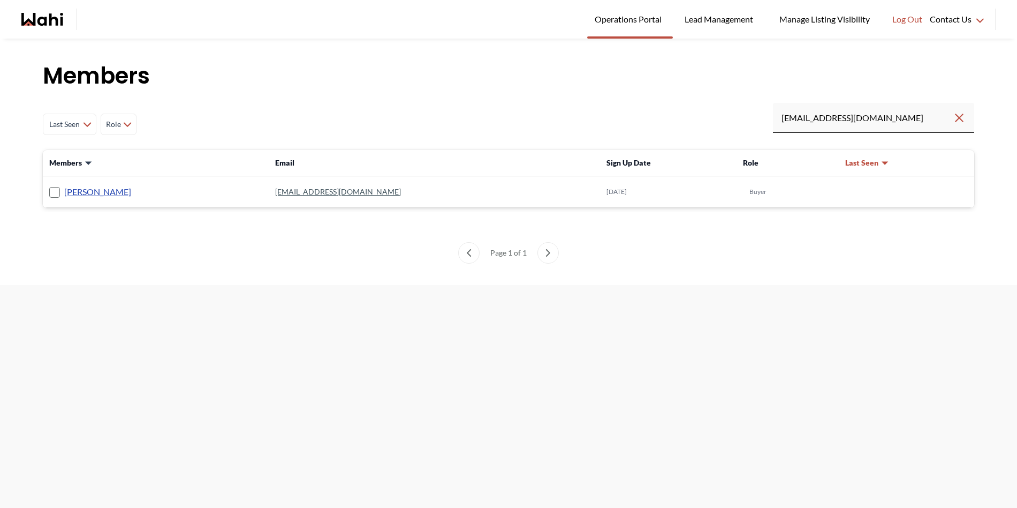
click at [100, 186] on link "Livindan Fernando" at bounding box center [97, 192] width 67 height 14
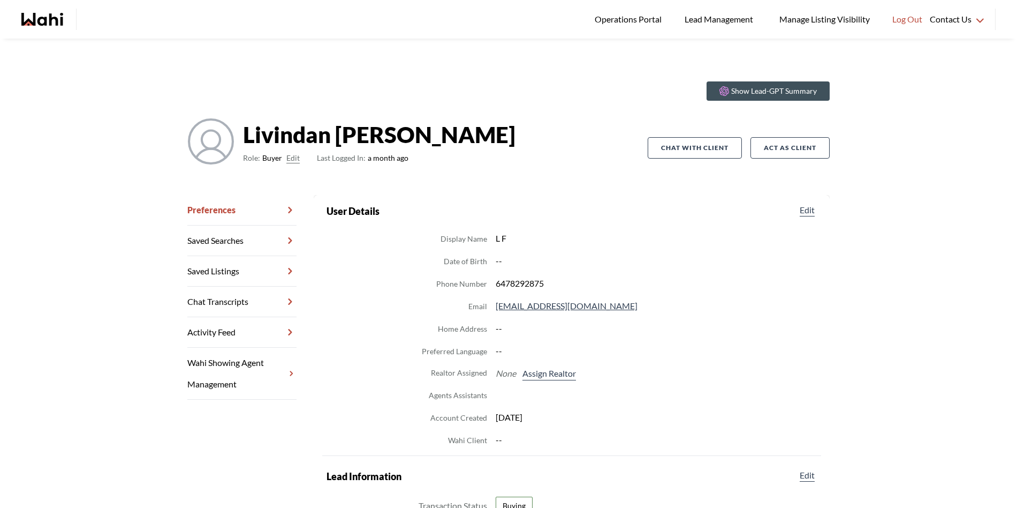
click at [264, 311] on link "Chat Transcripts" at bounding box center [241, 301] width 109 height 31
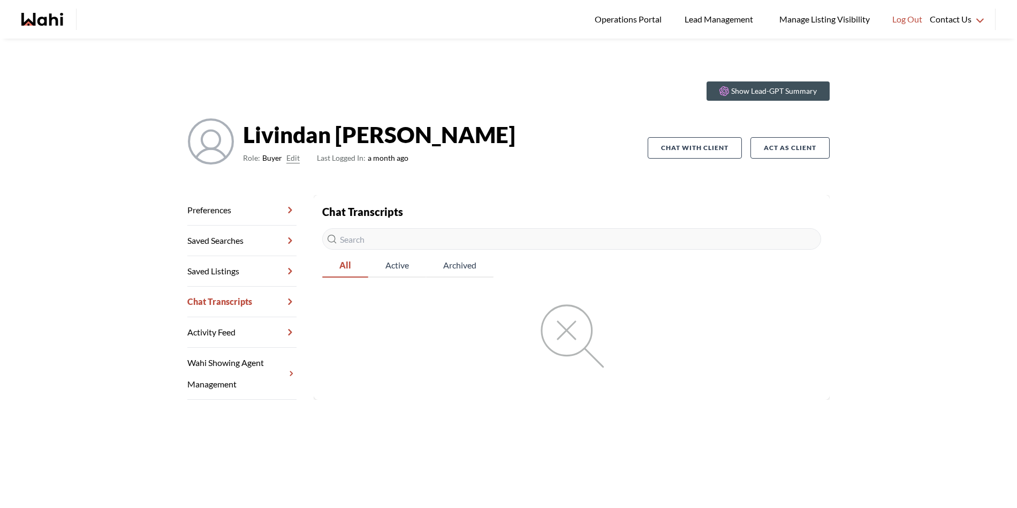
click at [221, 216] on link "Preferences" at bounding box center [241, 210] width 109 height 31
